Goal: Contribute content

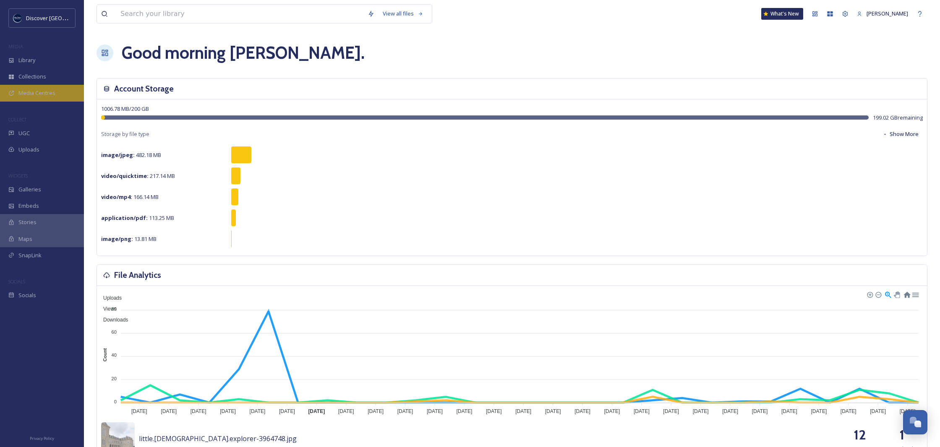
click at [42, 93] on span "Media Centres" at bounding box center [36, 93] width 37 height 8
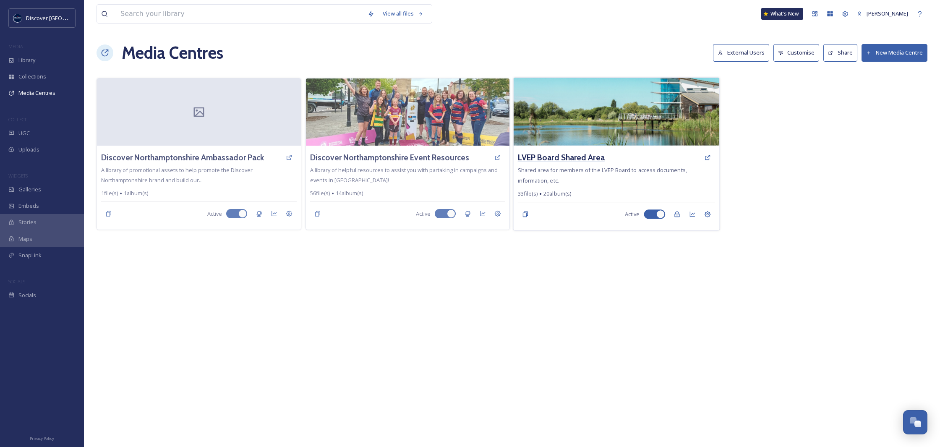
click at [570, 159] on h3 "LVEP Board Shared Area" at bounding box center [561, 157] width 87 height 12
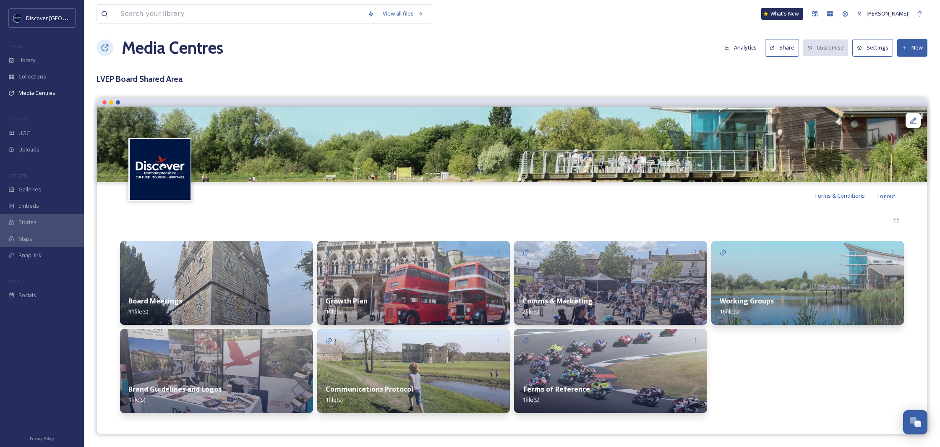
scroll to position [5, 0]
click at [779, 285] on img at bounding box center [807, 283] width 193 height 84
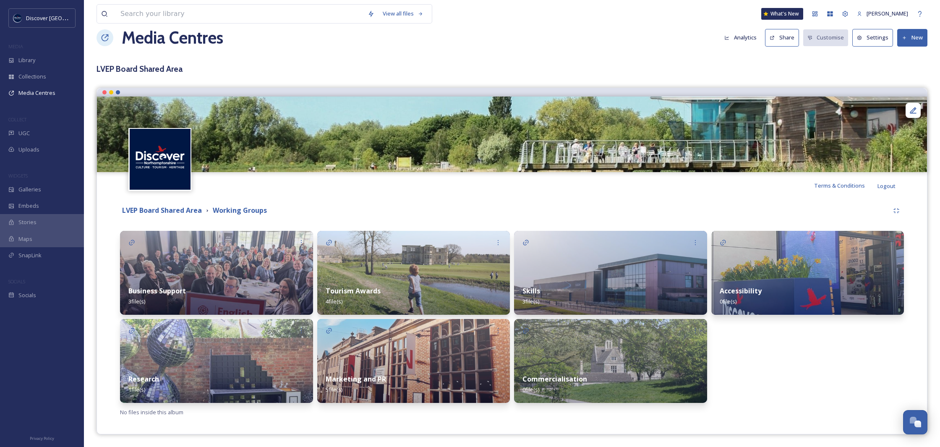
scroll to position [15, 0]
click at [237, 289] on div "Business Support 3 file(s)" at bounding box center [216, 296] width 193 height 37
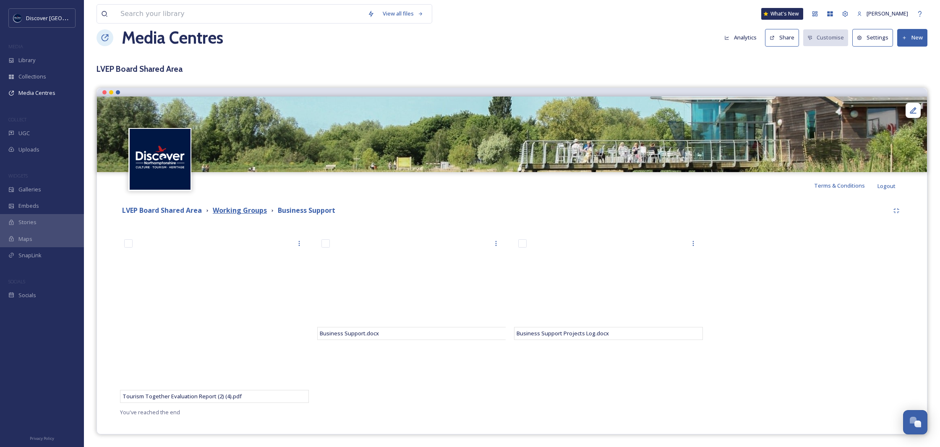
scroll to position [15, 0]
click at [904, 39] on icon at bounding box center [904, 37] width 3 height 3
click at [904, 55] on span "Add Files" at bounding box center [906, 58] width 23 height 8
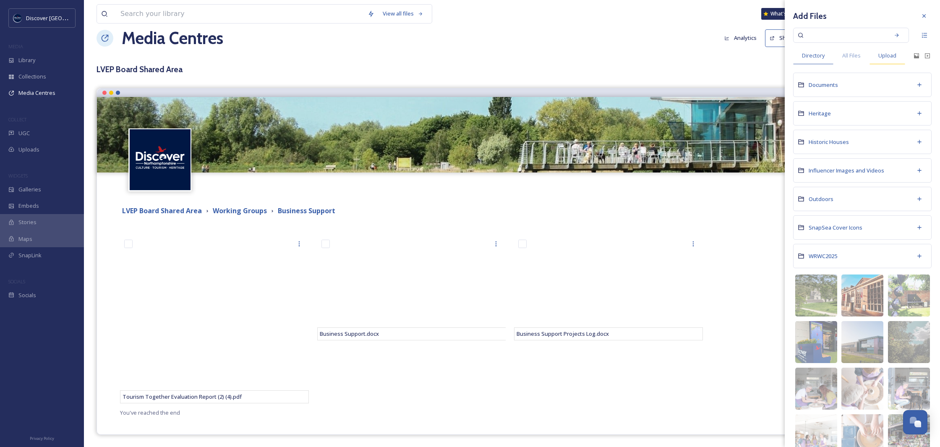
click at [894, 55] on span "Upload" at bounding box center [887, 56] width 18 height 8
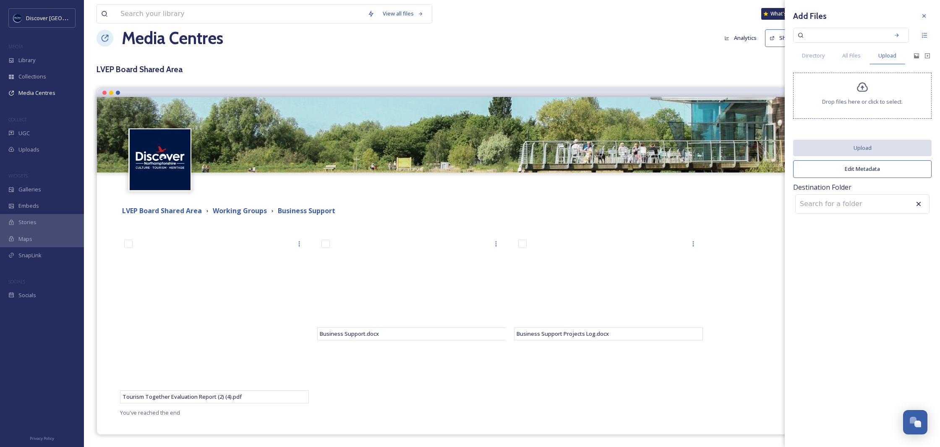
click at [862, 98] on div at bounding box center [862, 96] width 0 height 4
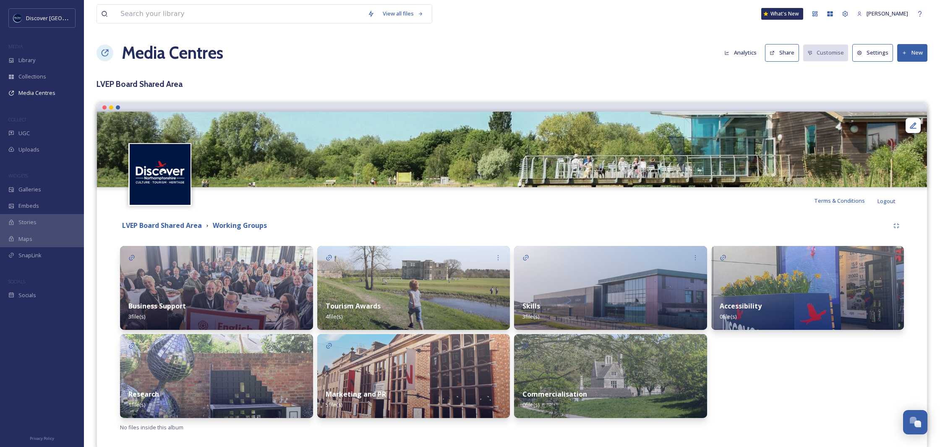
scroll to position [15, 0]
